Goal: Information Seeking & Learning: Learn about a topic

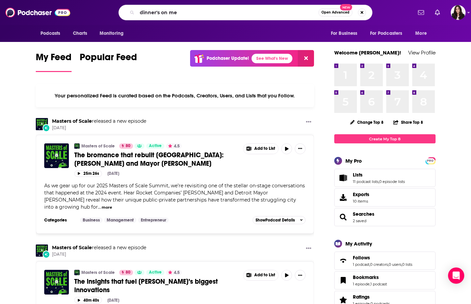
type input "dinner's on me"
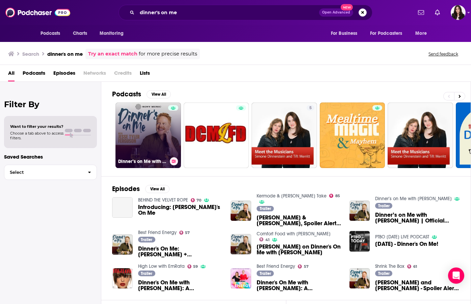
click at [140, 130] on link "Dinner’s on Me with [PERSON_NAME]" at bounding box center [149, 135] width 66 height 66
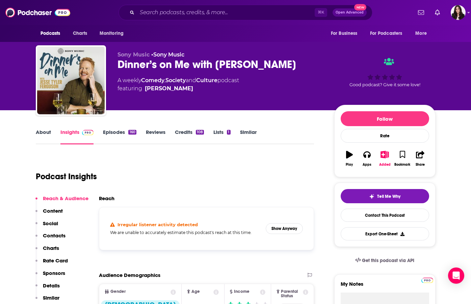
scroll to position [1, 0]
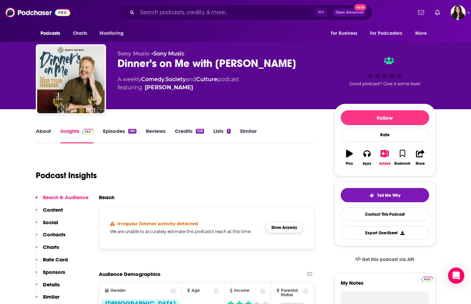
click at [283, 229] on button "Show Anyway" at bounding box center [284, 227] width 37 height 11
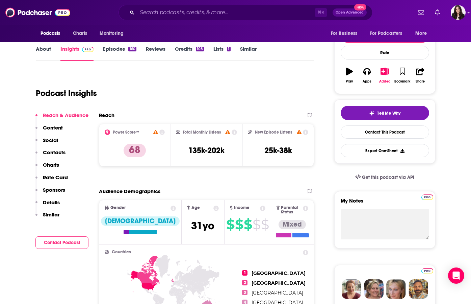
scroll to position [76, 0]
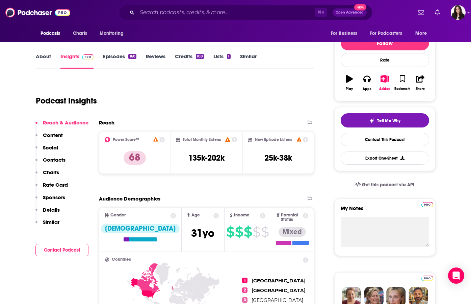
click at [47, 56] on link "About" at bounding box center [43, 61] width 15 height 16
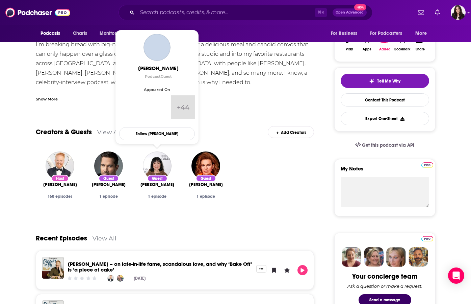
scroll to position [58, 0]
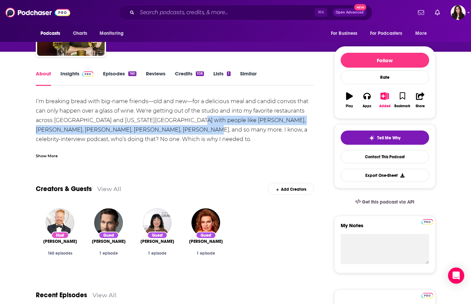
drag, startPoint x: 160, startPoint y: 131, endPoint x: 181, endPoint y: 121, distance: 23.4
click at [181, 121] on div "I’m breaking bread with big-name friends—old and new—for a delicious meal and c…" at bounding box center [175, 201] width 279 height 208
copy div "[PERSON_NAME], [PERSON_NAME], [PERSON_NAME], [PERSON_NAME], [PERSON_NAME], and …"
